Goal: Obtain resource: Obtain resource

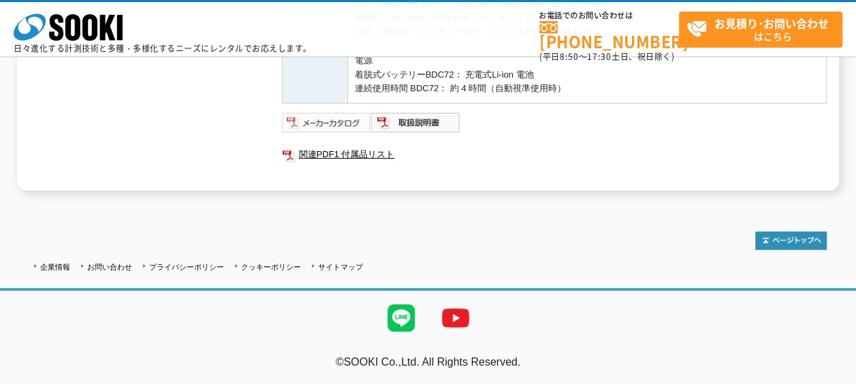
click at [282, 133] on img at bounding box center [326, 123] width 89 height 22
click at [371, 133] on img at bounding box center [415, 123] width 89 height 22
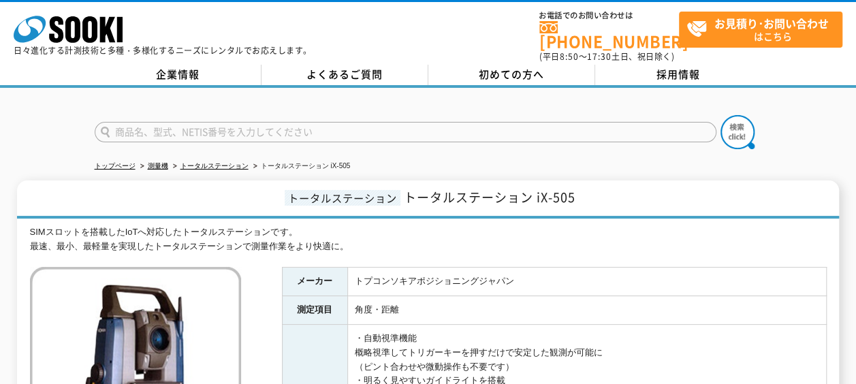
click at [716, 298] on td "角度・距離" at bounding box center [586, 310] width 479 height 29
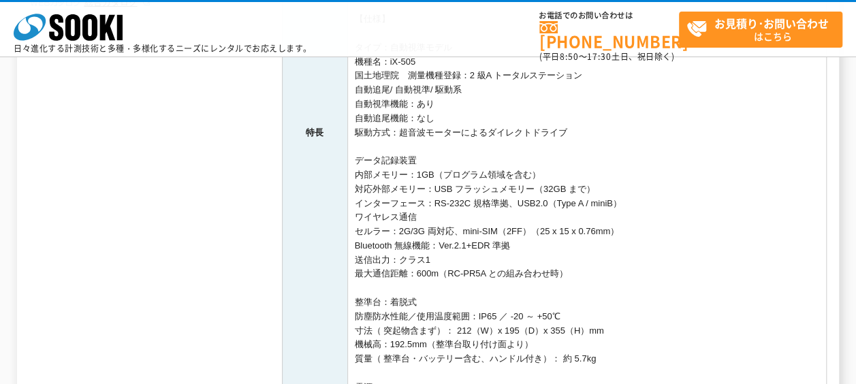
scroll to position [428, 0]
click at [121, 172] on div "SIMスロットを搭載したIoTへ対応したトータルステーションです。 最速、最小、最軽量を実現したトータルステーションで測量作業をより快適に。 総合カタログ メ…" at bounding box center [428, 125] width 797 height 782
